Goal: Transaction & Acquisition: Obtain resource

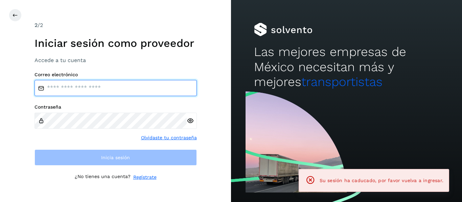
click at [69, 86] on input "email" at bounding box center [115, 88] width 162 height 16
type input "**********"
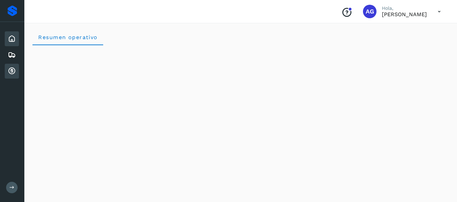
click at [9, 69] on icon at bounding box center [12, 71] width 8 height 8
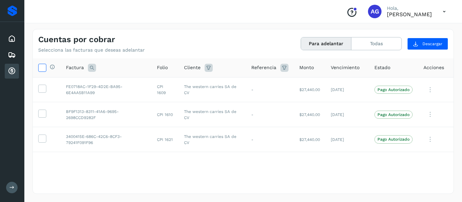
click at [45, 70] on icon at bounding box center [42, 67] width 7 height 7
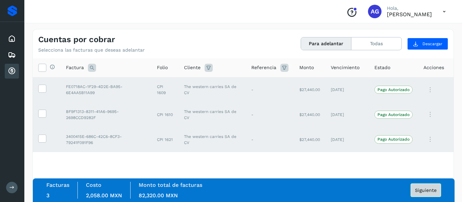
click at [421, 193] on span "Siguiente" at bounding box center [426, 190] width 22 height 5
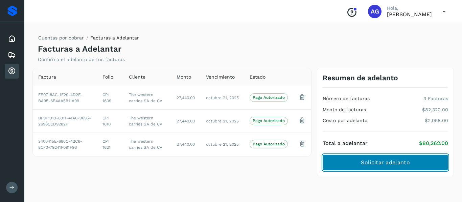
click at [404, 169] on button "Solicitar adelanto" at bounding box center [384, 163] width 125 height 16
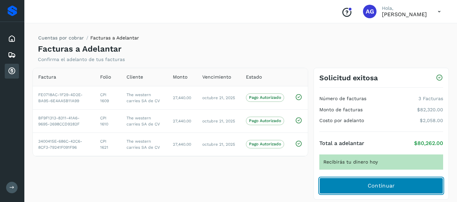
click at [396, 185] on button "Continuar" at bounding box center [381, 186] width 124 height 16
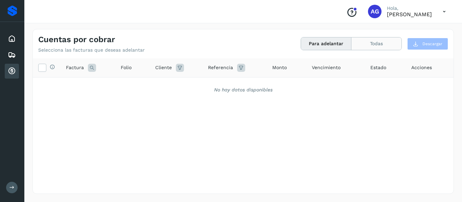
click at [364, 47] on button "Todas" at bounding box center [376, 44] width 50 height 13
click at [378, 46] on button "Todas" at bounding box center [376, 44] width 50 height 13
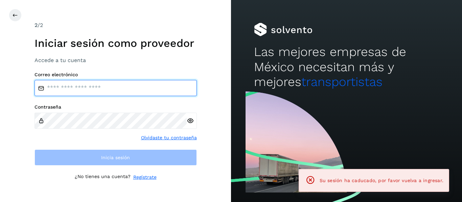
click at [93, 88] on input "email" at bounding box center [115, 88] width 162 height 16
type input "**********"
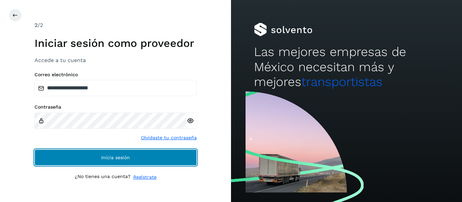
click at [97, 160] on button "Inicia sesión" at bounding box center [115, 158] width 162 height 16
